Goal: Information Seeking & Learning: Compare options

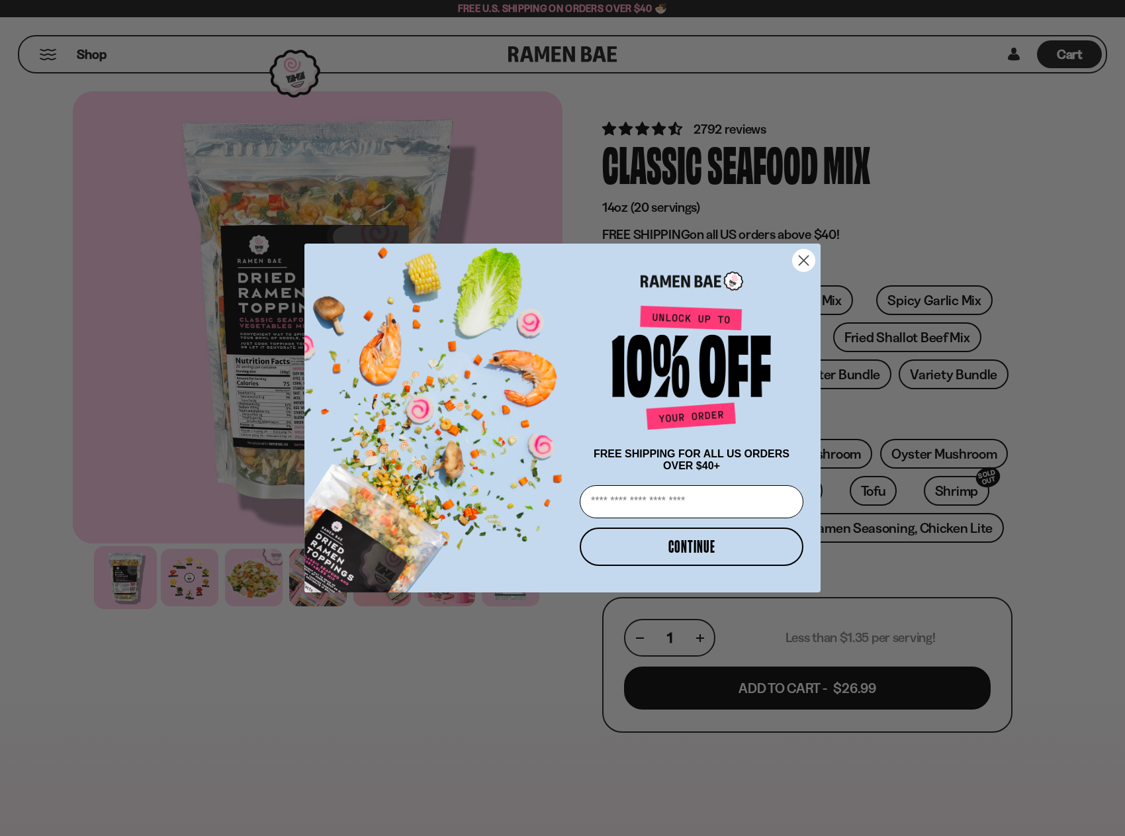
click at [802, 257] on circle "Close dialog" at bounding box center [804, 260] width 22 height 22
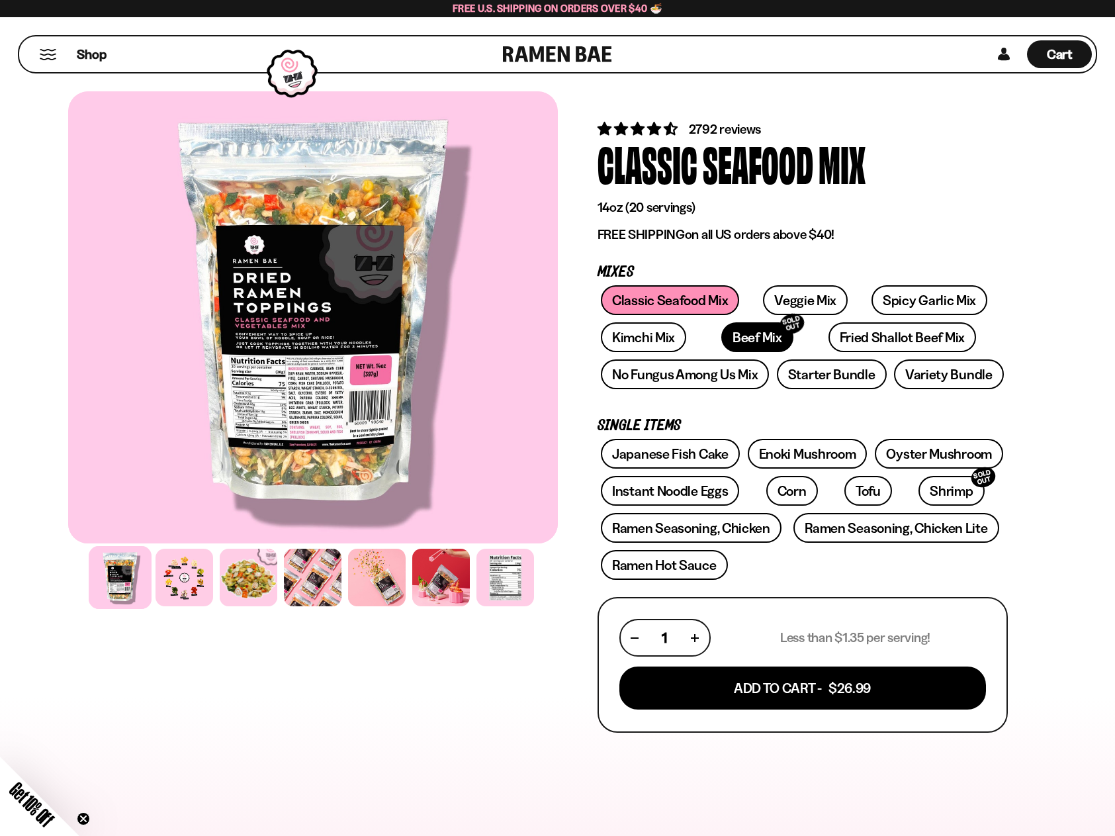
click at [721, 341] on link "Beef Mix SOLD OUT" at bounding box center [757, 337] width 72 height 30
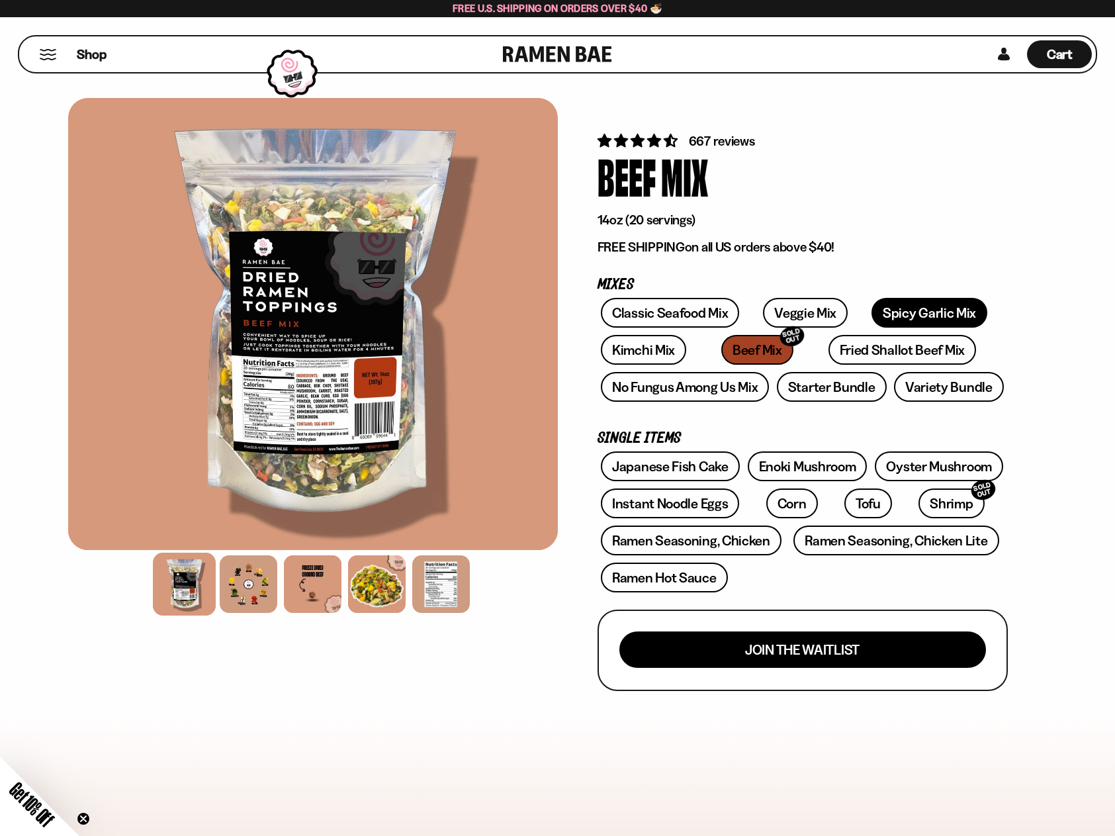
click at [871, 317] on link "Spicy Garlic Mix" at bounding box center [929, 313] width 116 height 30
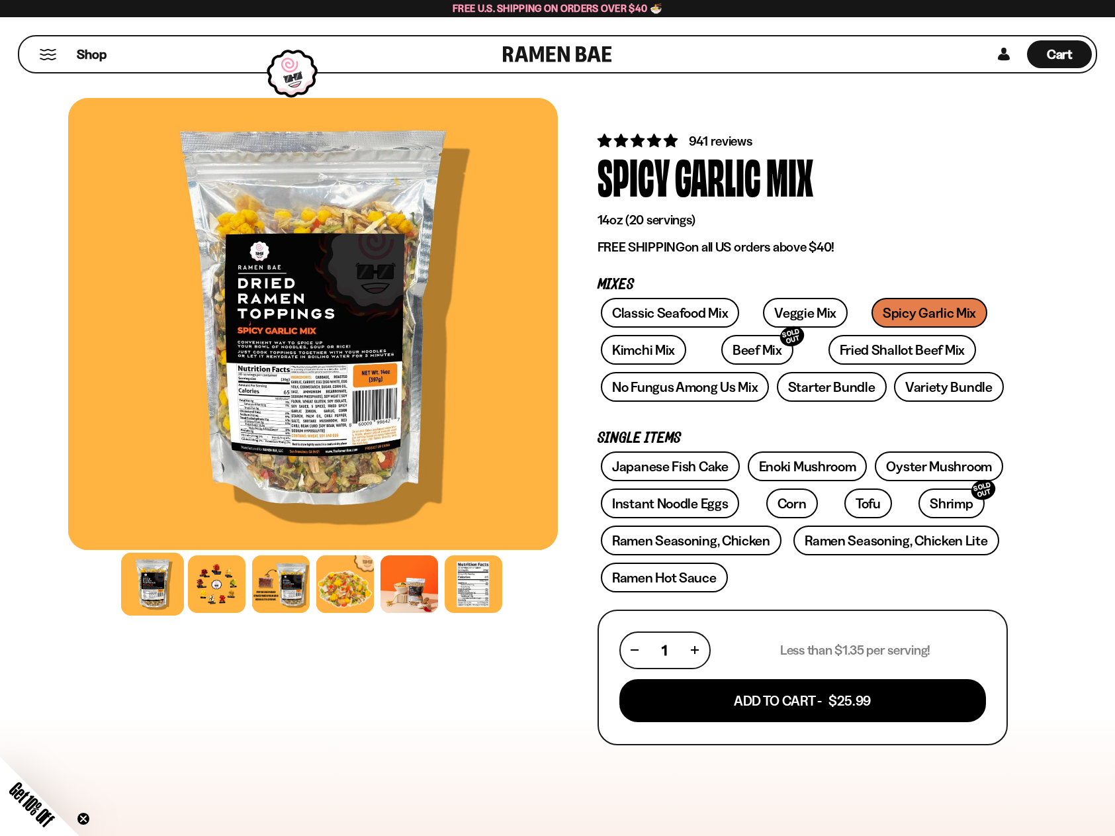
click at [1033, 258] on div "941 reviews Spicy Garlic Mix 14oz (20 servings) FREE SHIPPING on all US orders …" at bounding box center [803, 722] width 490 height 1249
